Goal: Task Accomplishment & Management: Manage account settings

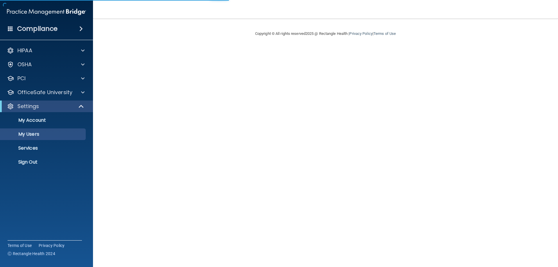
select select "20"
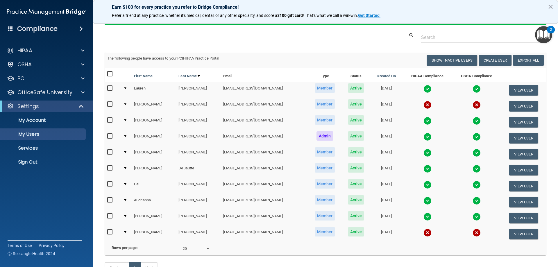
scroll to position [58, 0]
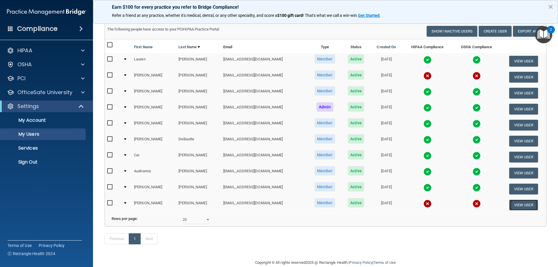
click at [509, 207] on button "View User" at bounding box center [523, 205] width 29 height 11
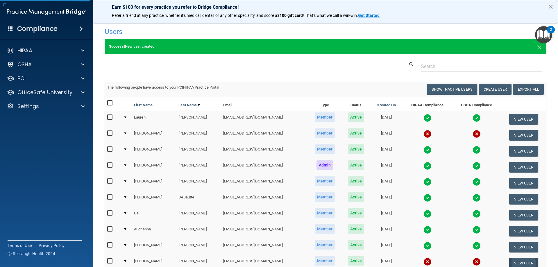
select select "practice_member"
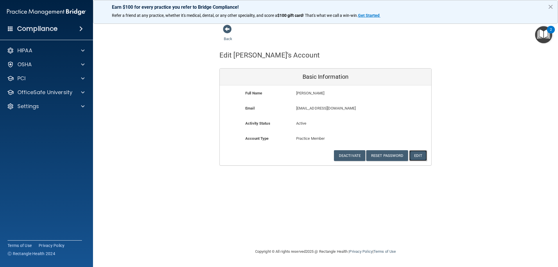
click at [422, 156] on button "Edit" at bounding box center [418, 155] width 18 height 11
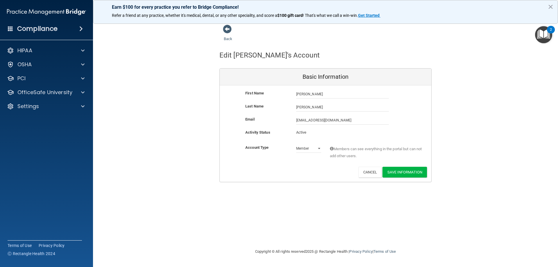
click at [333, 133] on div "Activity Status Active Active" at bounding box center [326, 134] width 212 height 11
click at [410, 176] on button "Save Information" at bounding box center [405, 172] width 44 height 11
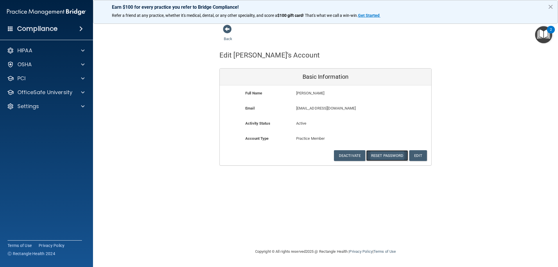
click at [383, 157] on button "Reset Password" at bounding box center [387, 155] width 42 height 11
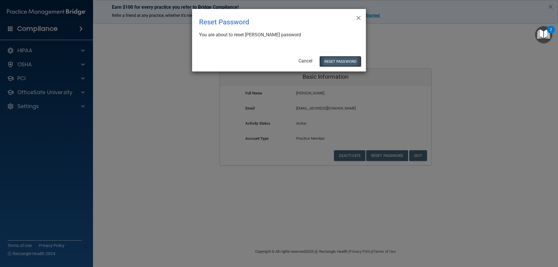
click at [338, 62] on button "Reset Password" at bounding box center [340, 61] width 42 height 11
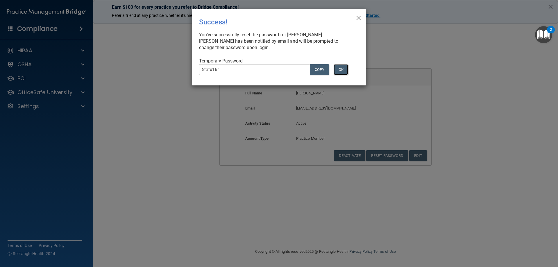
click at [343, 70] on button "OK" at bounding box center [341, 69] width 15 height 11
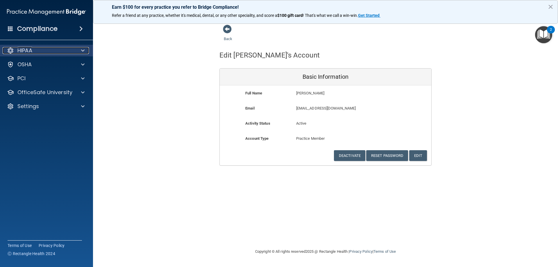
click at [17, 51] on div "HIPAA" at bounding box center [39, 50] width 72 height 7
